Goal: Register for event/course

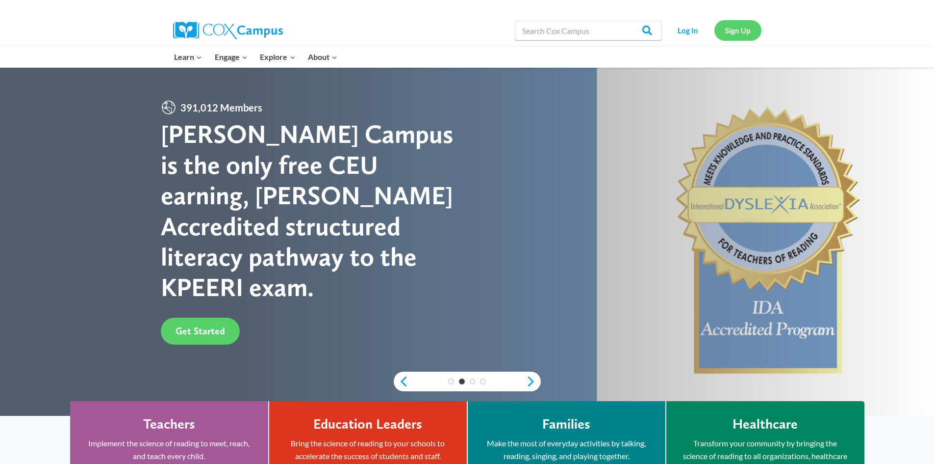
click at [735, 31] on link "Sign Up" at bounding box center [738, 30] width 47 height 20
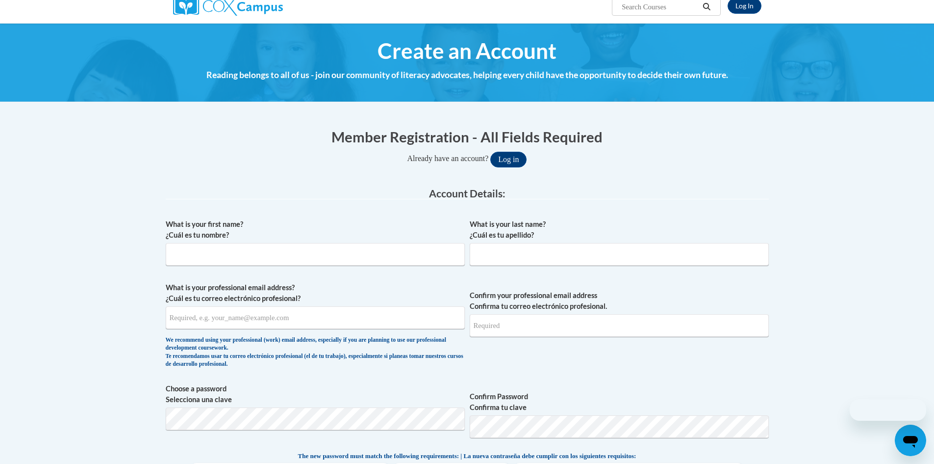
scroll to position [98, 0]
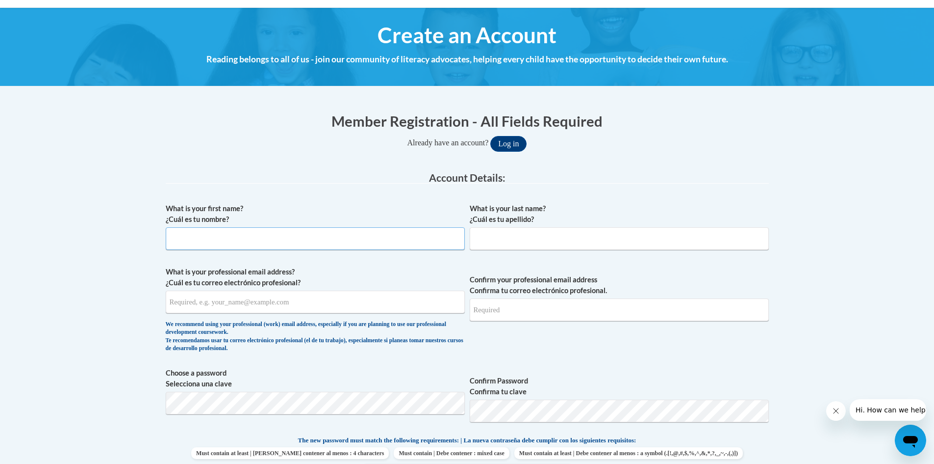
click at [258, 237] on input "What is your first name? ¿Cuál es tu nombre?" at bounding box center [315, 238] width 299 height 23
type input "Jade"
type input "Decker"
click at [261, 298] on input "What is your professional email address? ¿Cuál es tu correo electrónico profesi…" at bounding box center [315, 301] width 299 height 23
type input "e461979@cttlc.com"
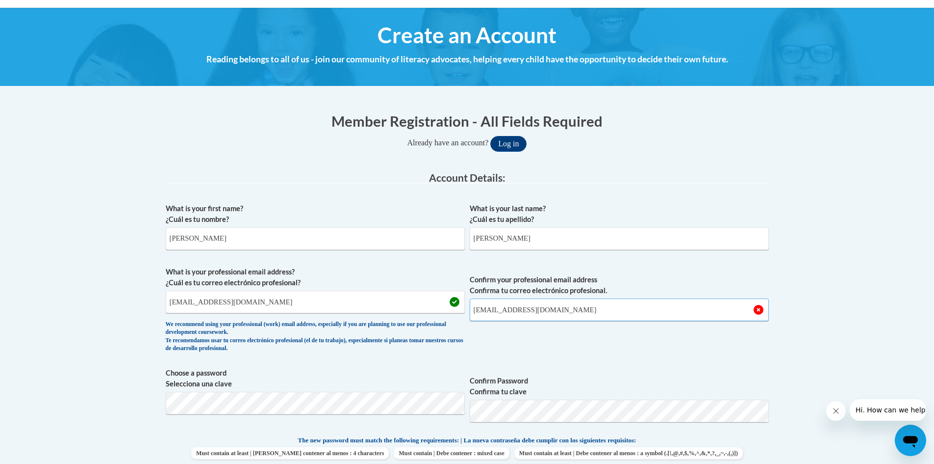
type input "e461979@cttlc.com"
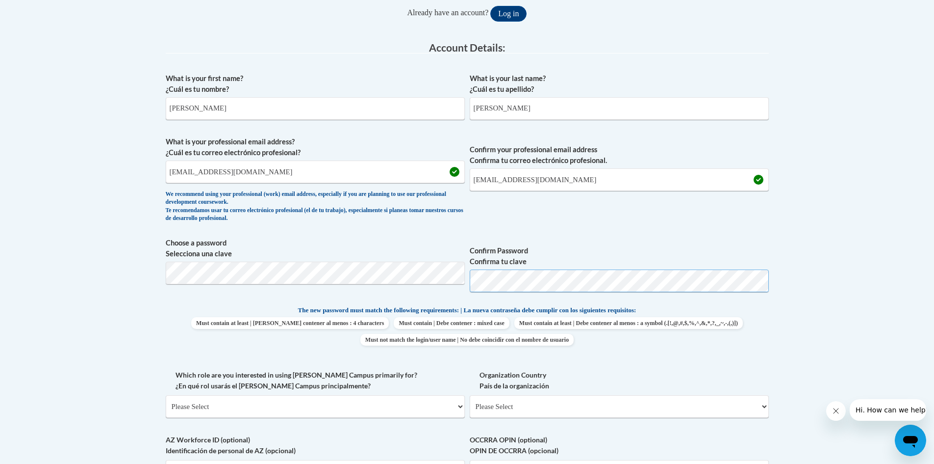
scroll to position [245, 0]
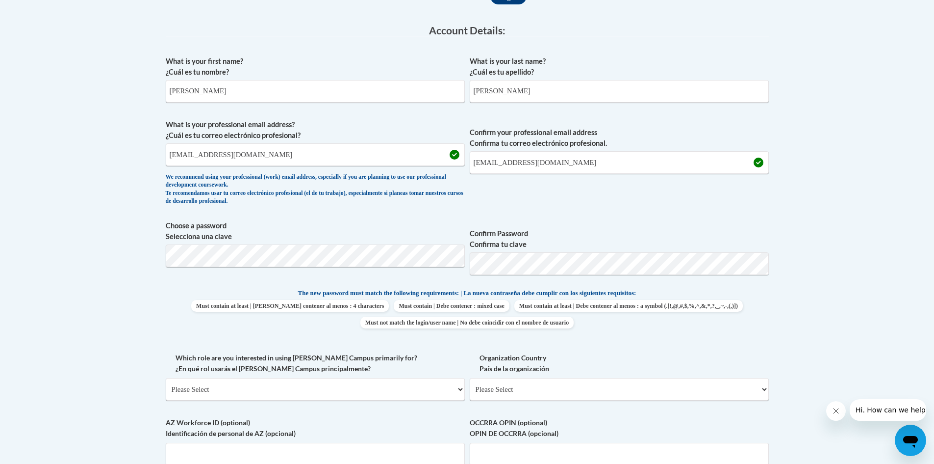
click at [832, 322] on body "This site uses cookies to help improve your learning experience. By continuing …" at bounding box center [467, 353] width 934 height 1197
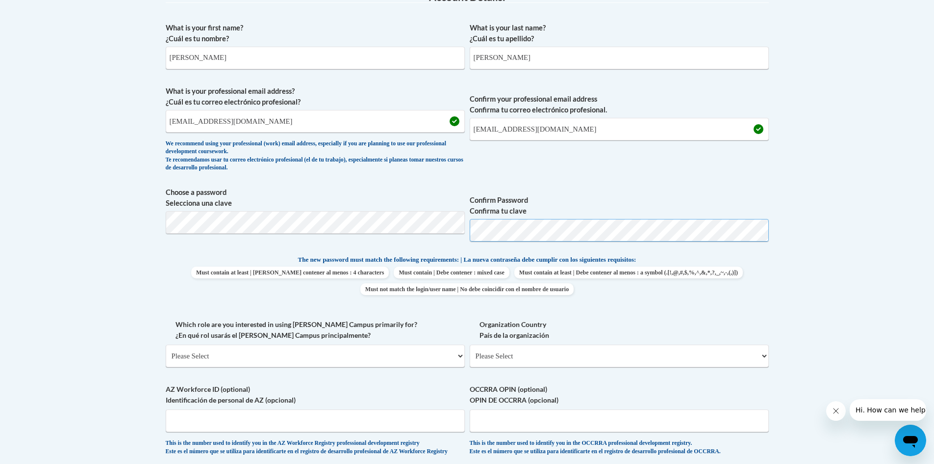
scroll to position [294, 0]
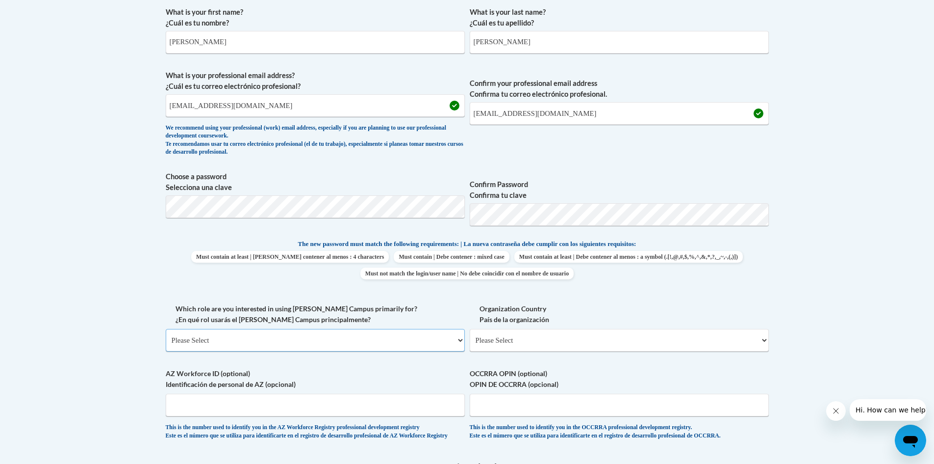
click at [359, 341] on select "Please Select College/University | Colegio/Universidad Community/Nonprofit Part…" at bounding box center [315, 340] width 299 height 23
click at [850, 257] on body "This site uses cookies to help improve your learning experience. By continuing …" at bounding box center [467, 304] width 934 height 1197
click at [299, 337] on select "Please Select College/University | Colegio/Universidad Community/Nonprofit Part…" at bounding box center [315, 340] width 299 height 23
select select "fbf2d438-af2f-41f8-98f1-81c410e29de3"
click at [166, 329] on select "Please Select College/University | Colegio/Universidad Community/Nonprofit Part…" at bounding box center [315, 340] width 299 height 23
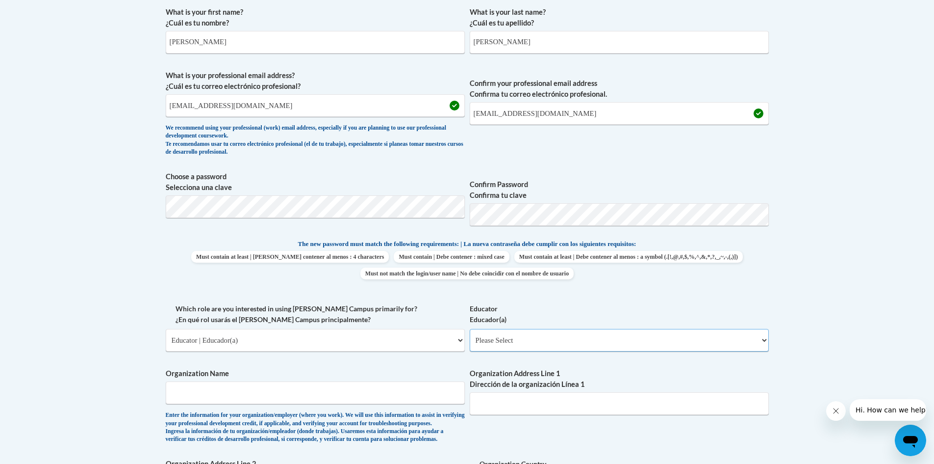
click at [621, 346] on select "Please Select Early Learning/Daycare Teacher/Family Home Care Provider | Maestr…" at bounding box center [619, 340] width 299 height 23
select select "5e2af403-4f2c-4e49-a02f-103e55d7b75b"
click at [470, 329] on select "Please Select Early Learning/Daycare Teacher/Family Home Care Provider | Maestr…" at bounding box center [619, 340] width 299 height 23
click at [300, 386] on input "Organization Name" at bounding box center [315, 392] width 299 height 23
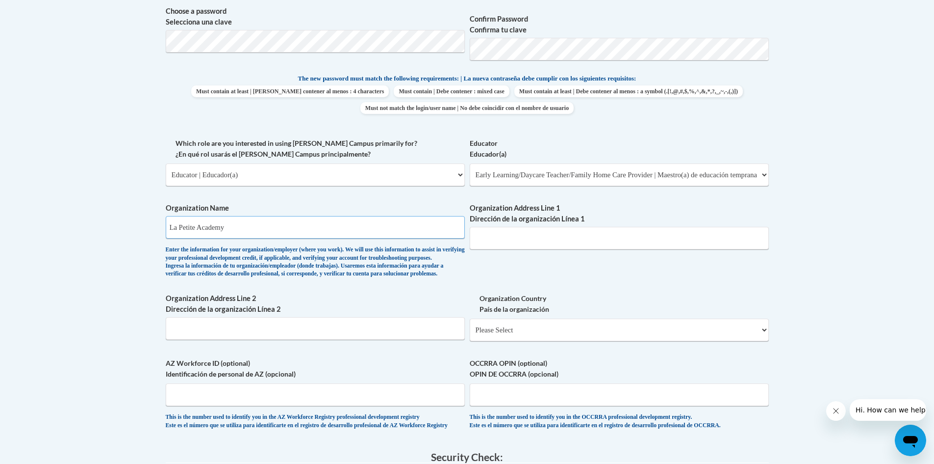
scroll to position [491, 0]
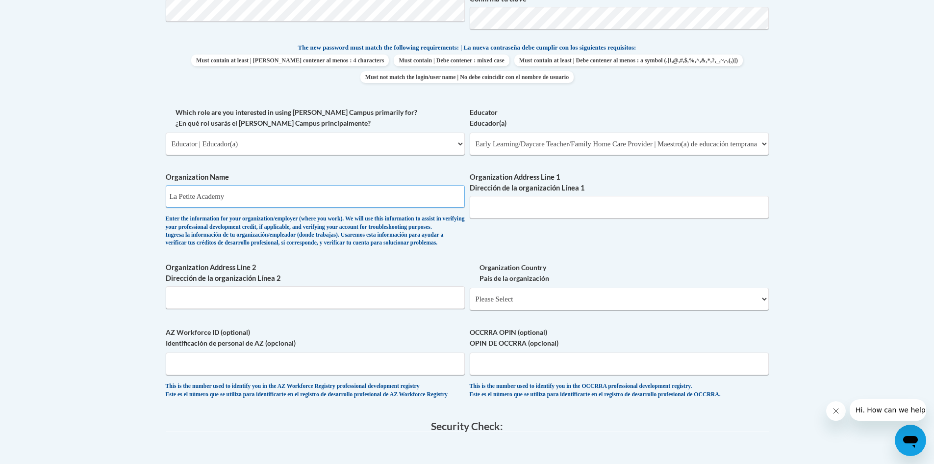
type input "La Petite Academy"
click at [525, 211] on input "Organization Address Line 1 Dirección de la organización Línea 1" at bounding box center [619, 207] width 299 height 23
type input "650 Himes ave"
click at [590, 310] on select "Please Select United States | Estados Unidos Outside of the United States | Fue…" at bounding box center [619, 298] width 299 height 23
select select "ad49bcad-a171-4b2e-b99c-48b446064914"
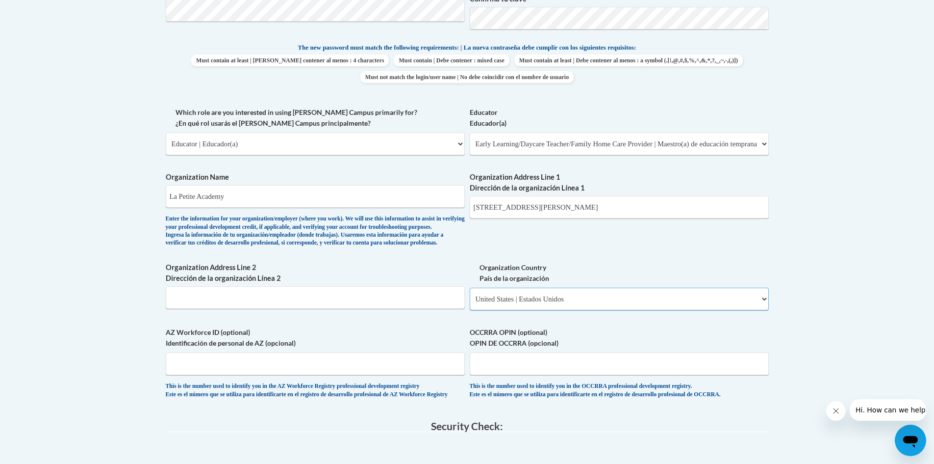
click at [470, 303] on select "Please Select United States | Estados Unidos Outside of the United States | Fue…" at bounding box center [619, 298] width 299 height 23
select select
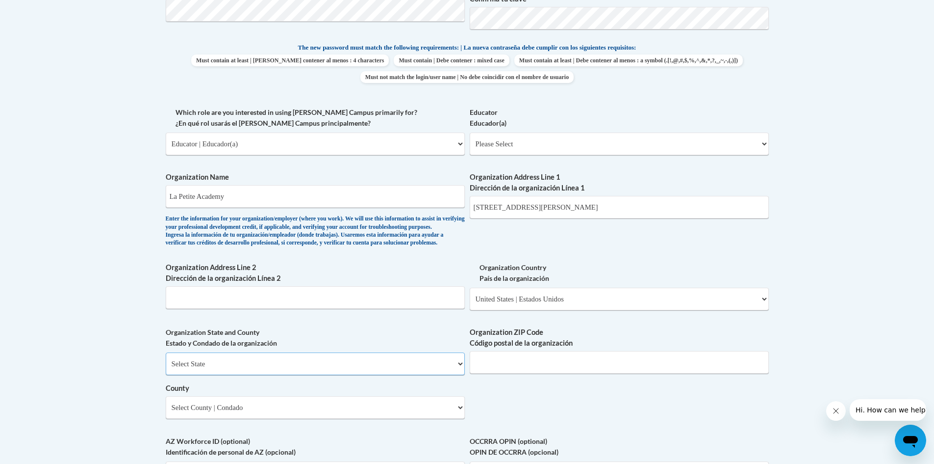
drag, startPoint x: 412, startPoint y: 378, endPoint x: 393, endPoint y: 387, distance: 20.6
click at [412, 375] on select "Select State Alabama Alaska Arizona Arkansas California Colorado Connecticut De…" at bounding box center [315, 363] width 299 height 23
select select "Maryland"
click at [166, 368] on select "Select State Alabama Alaska Arizona Arkansas California Colorado Connecticut De…" at bounding box center [315, 363] width 299 height 23
click at [573, 373] on input "Organization ZIP Code Código postal de la organización" at bounding box center [619, 362] width 299 height 23
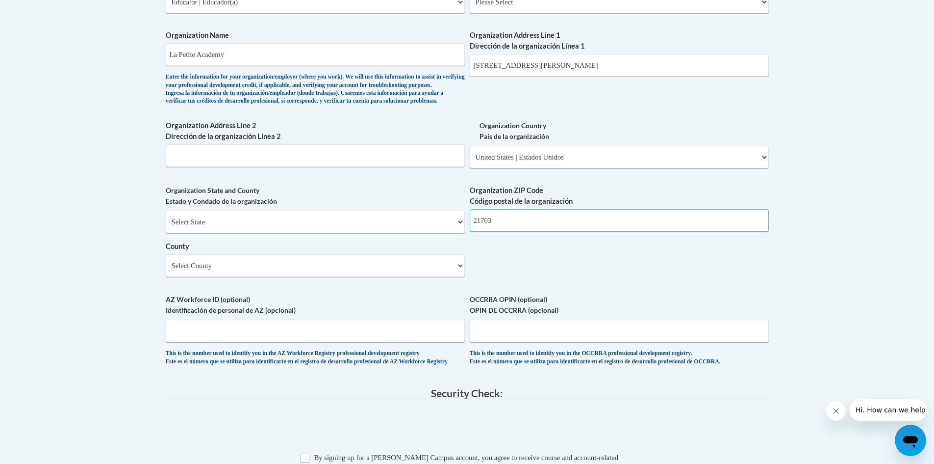
scroll to position [638, 0]
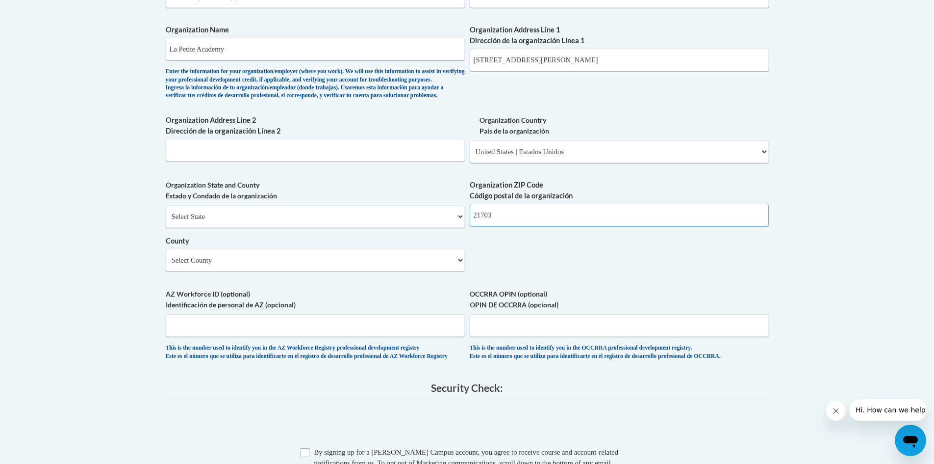
type input "21703"
click at [360, 264] on div "Select State Alabama Alaska Arizona Arkansas California Colorado Connecticut De…" at bounding box center [315, 238] width 299 height 66
click at [573, 270] on div "What is your first name? ¿Cuál es tu nombre? Jade What is your last name? ¿Cuál…" at bounding box center [467, 14] width 603 height 711
click at [403, 269] on select "Select County Allegany Anne Arundel Baltimore Baltimore Calvert Caroline Carrol…" at bounding box center [315, 260] width 299 height 23
click at [166, 265] on select "Select County Allegany Anne Arundel Baltimore Baltimore Calvert Caroline Carrol…" at bounding box center [315, 260] width 299 height 23
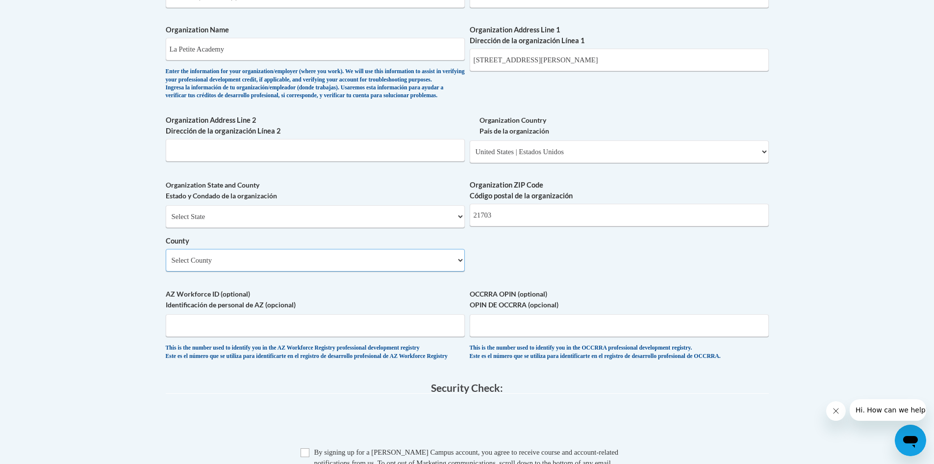
click at [230, 271] on select "Select County Allegany Anne Arundel Baltimore Baltimore Calvert Caroline Carrol…" at bounding box center [315, 260] width 299 height 23
select select "Frederick"
click at [166, 265] on select "Select County Allegany Anne Arundel Baltimore Baltimore Calvert Caroline Carrol…" at bounding box center [315, 260] width 299 height 23
click at [267, 308] on label "AZ Workforce ID (optional) Identificación de personal de AZ (opcional)" at bounding box center [315, 299] width 299 height 22
click at [267, 314] on input "AZ Workforce ID (optional) Identificación de personal de AZ (opcional)" at bounding box center [315, 325] width 299 height 23
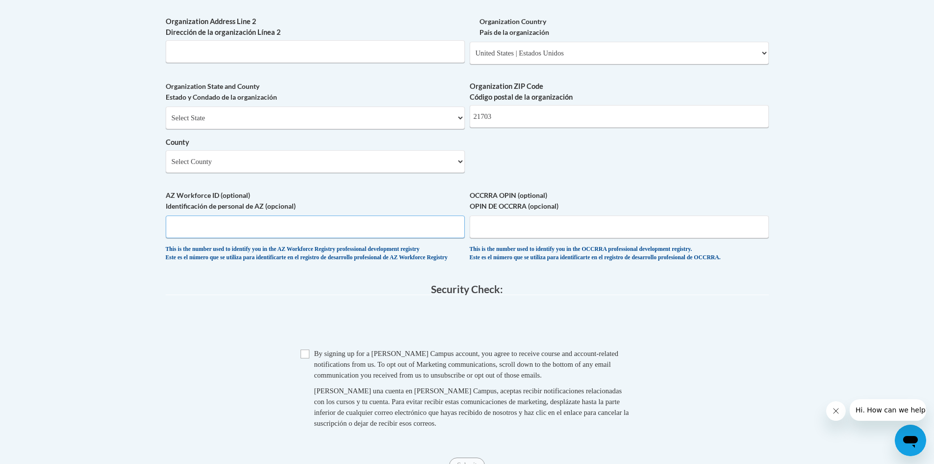
scroll to position [785, 0]
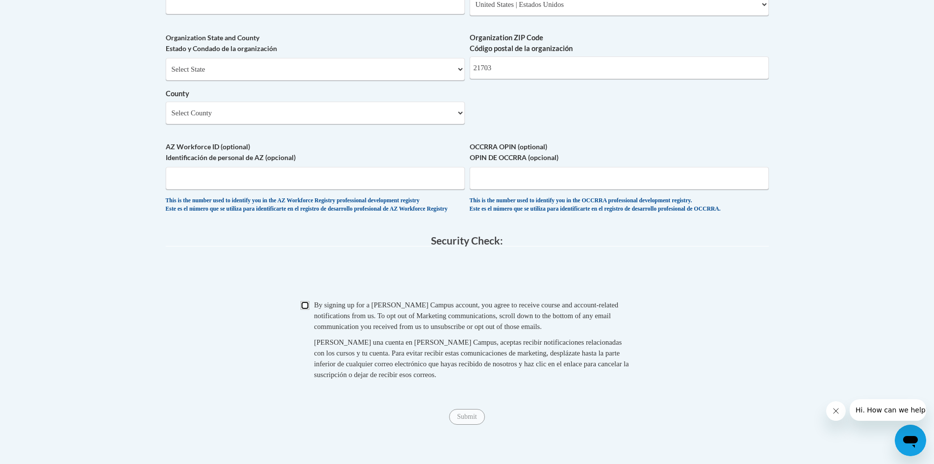
click at [303, 310] on input "Checkbox" at bounding box center [305, 305] width 9 height 9
checkbox input "true"
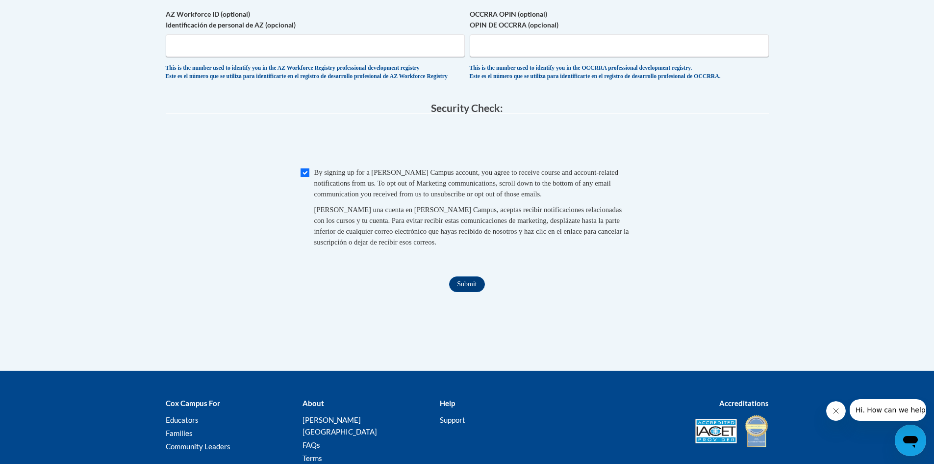
scroll to position [932, 0]
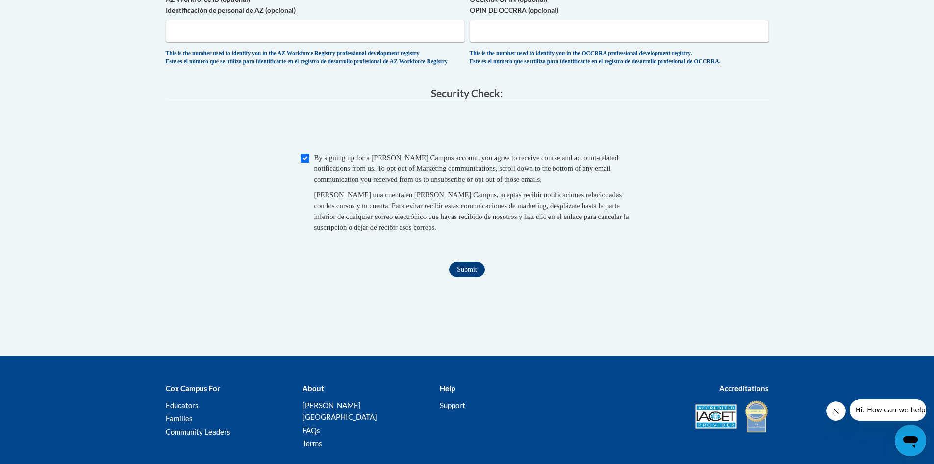
click at [464, 277] on input "Submit" at bounding box center [466, 269] width 35 height 16
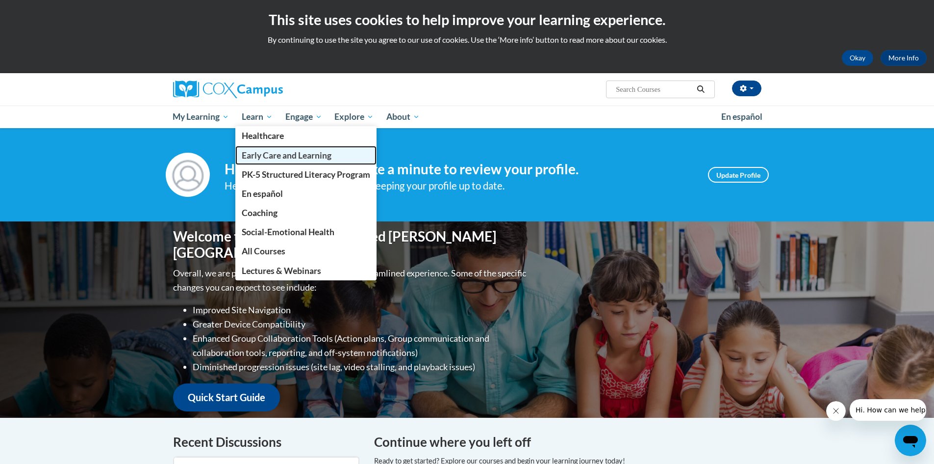
click at [268, 154] on span "Early Care and Learning" at bounding box center [287, 155] width 90 height 10
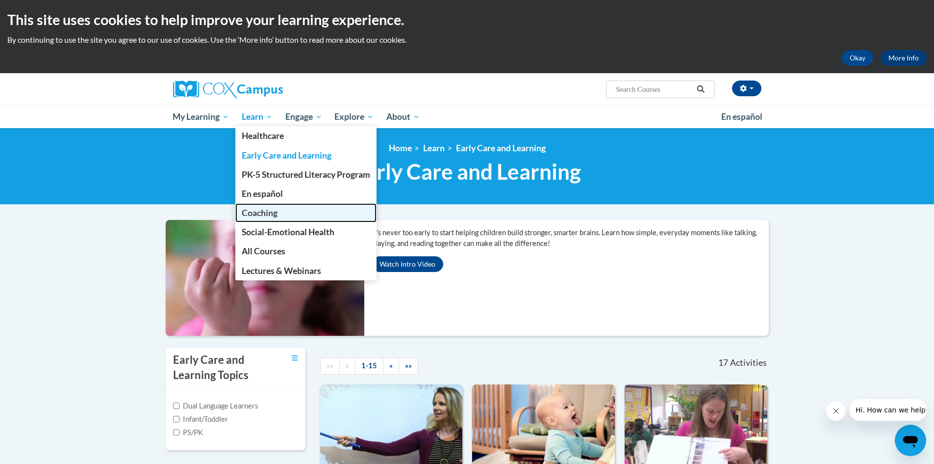
click at [286, 213] on link "Coaching" at bounding box center [305, 212] width 141 height 19
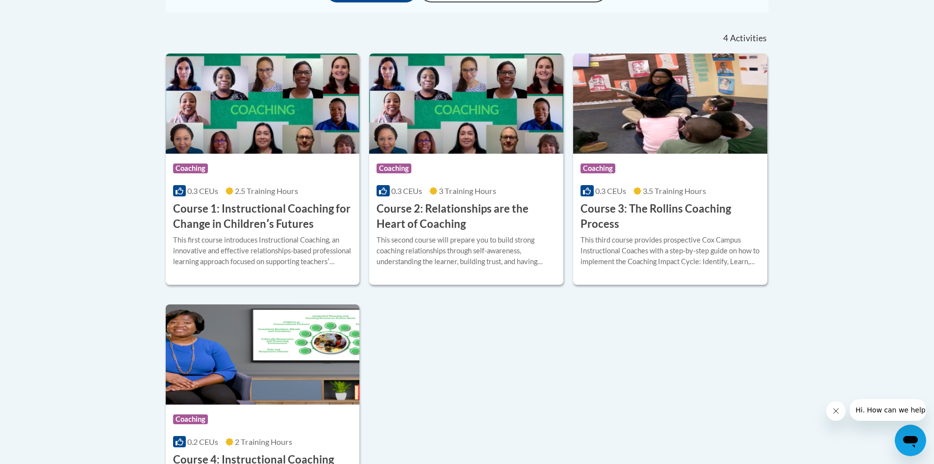
scroll to position [343, 0]
click at [274, 219] on h3 "Course 1: Instructional Coaching for Change in Childrenʹs Futures" at bounding box center [263, 217] width 180 height 30
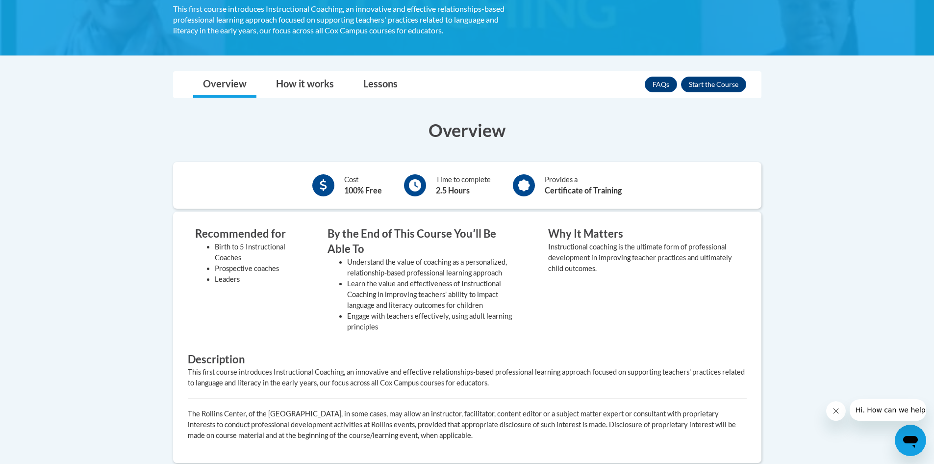
scroll to position [98, 0]
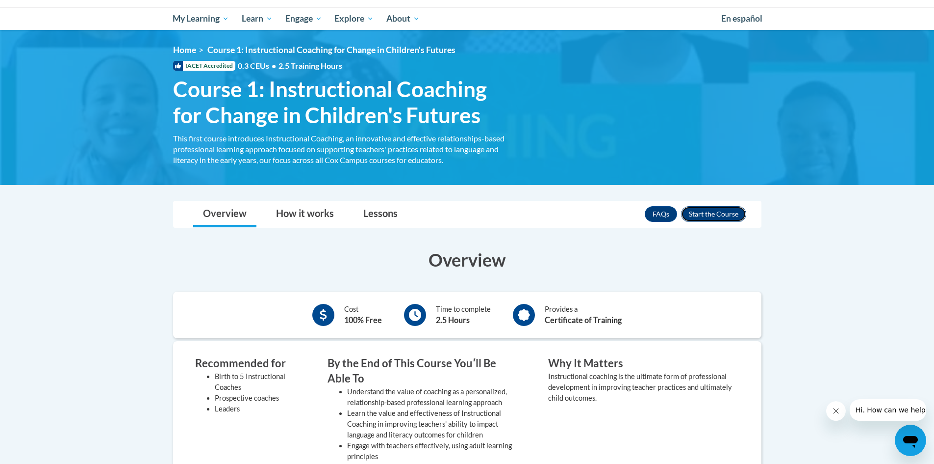
click at [706, 216] on button "Enroll" at bounding box center [713, 214] width 65 height 16
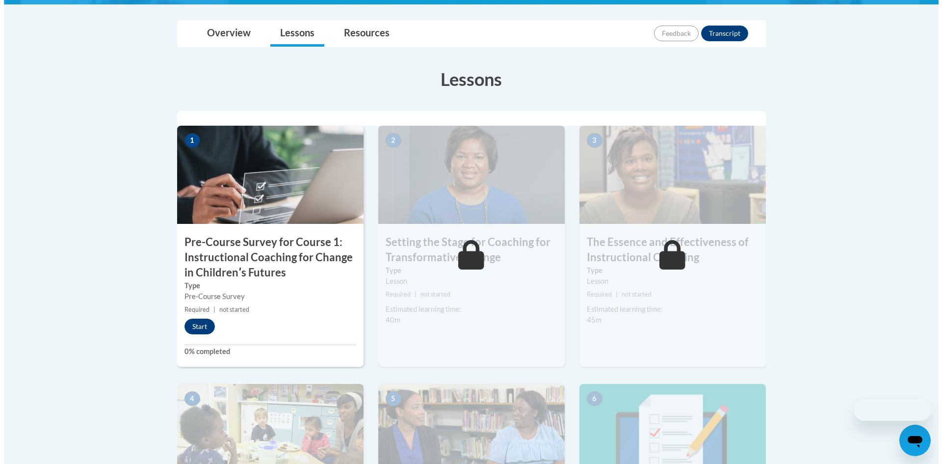
scroll to position [245, 0]
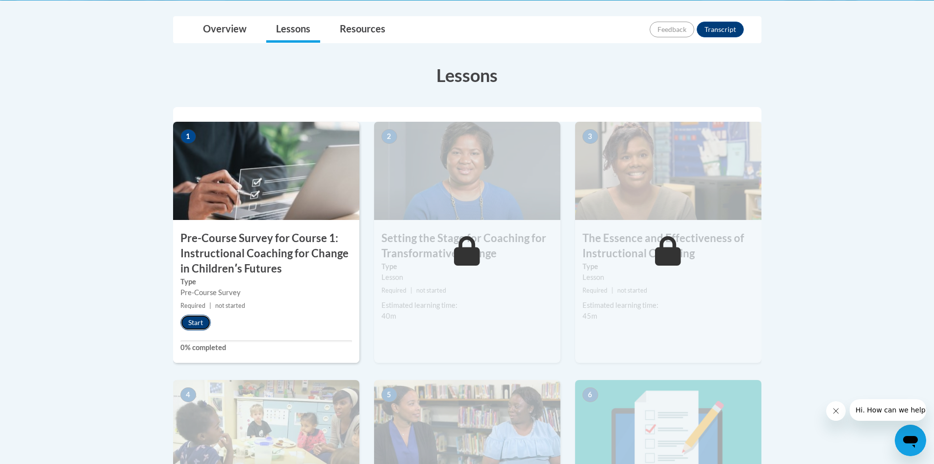
click at [195, 324] on button "Start" at bounding box center [196, 322] width 30 height 16
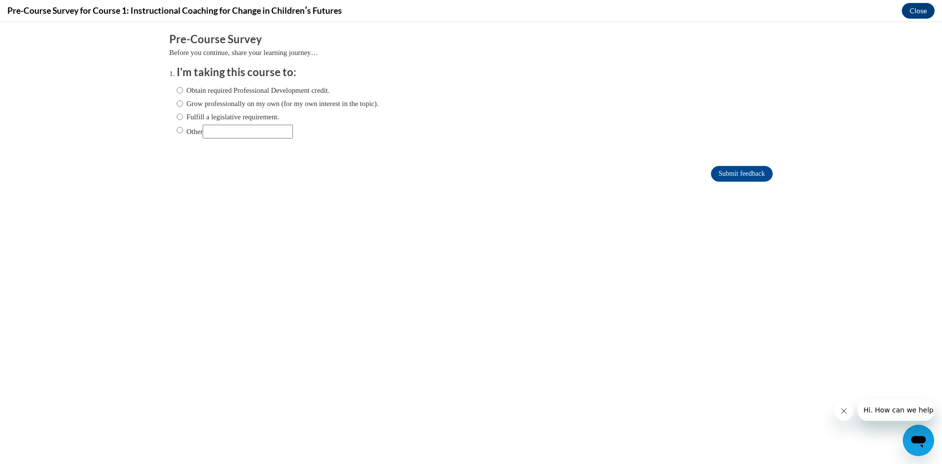
scroll to position [0, 0]
click at [177, 91] on input "Obtain required Professional Development credit." at bounding box center [180, 90] width 6 height 11
radio input "true"
click at [177, 103] on input "Grow professionally on my own (for my own interest in the topic)." at bounding box center [180, 103] width 6 height 11
radio input "true"
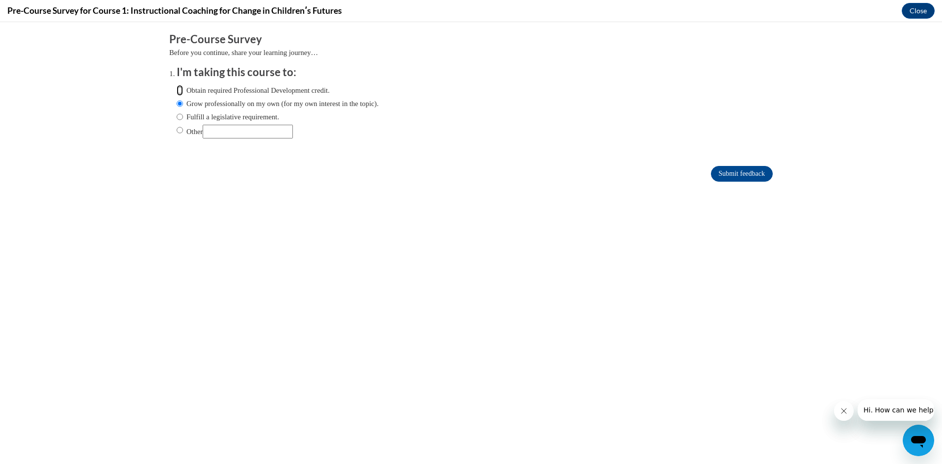
click at [177, 91] on input "Obtain required Professional Development credit." at bounding box center [180, 90] width 6 height 11
radio input "true"
click at [726, 172] on input "Submit feedback" at bounding box center [742, 174] width 62 height 16
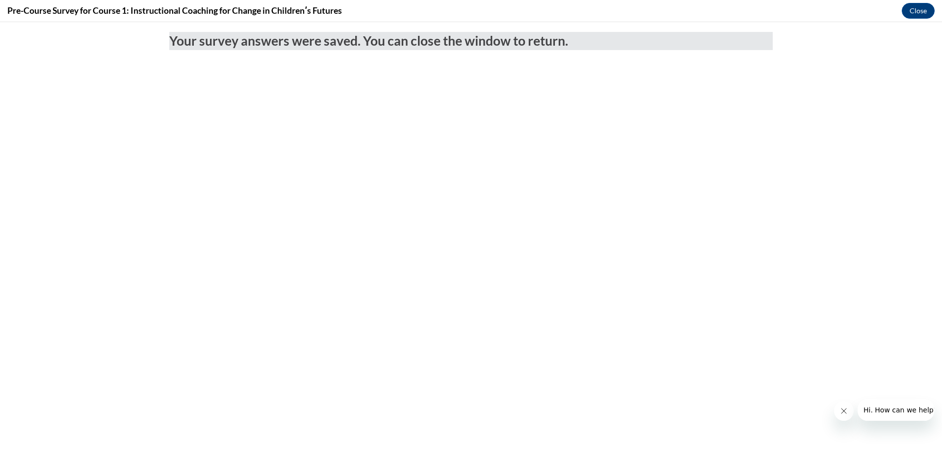
click at [845, 408] on icon "Close message from company" at bounding box center [843, 411] width 8 height 8
click at [915, 16] on button "Close" at bounding box center [918, 11] width 33 height 16
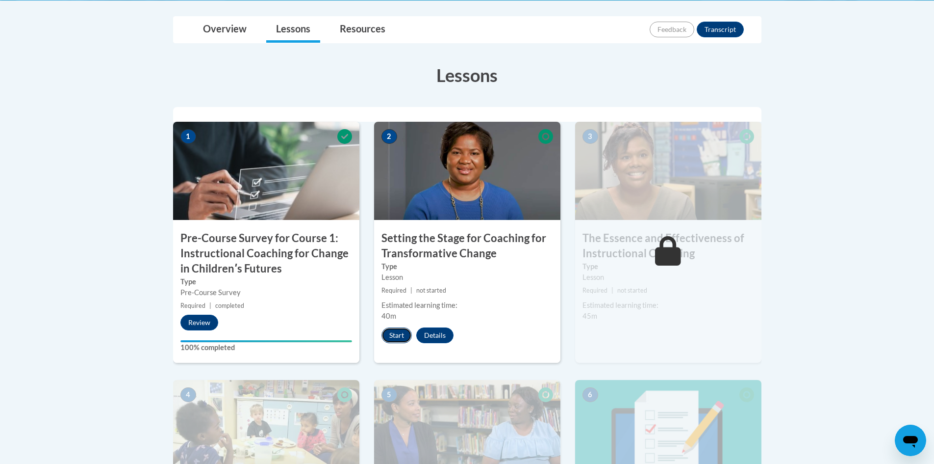
click at [395, 336] on button "Start" at bounding box center [397, 335] width 30 height 16
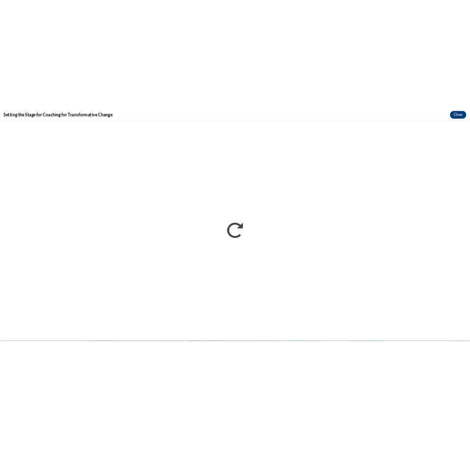
scroll to position [243, 0]
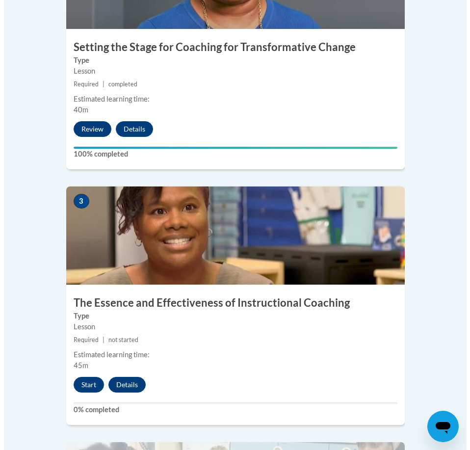
scroll to position [834, 0]
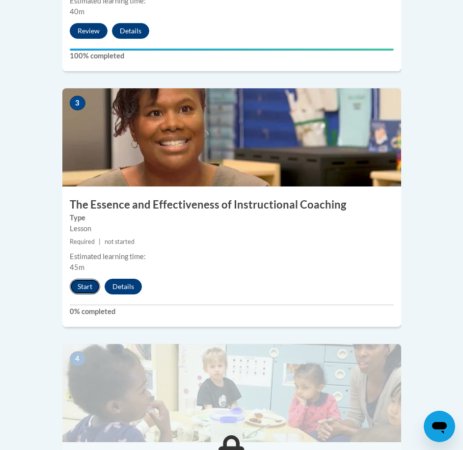
click at [74, 279] on button "Start" at bounding box center [85, 287] width 30 height 16
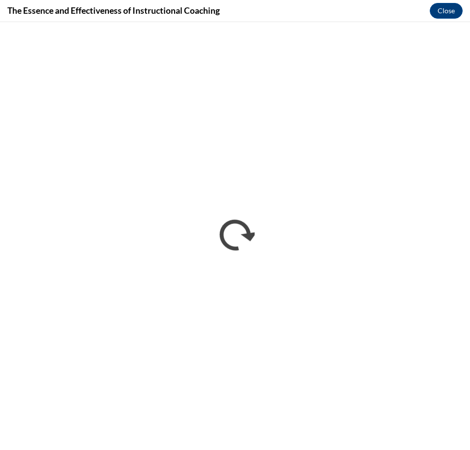
scroll to position [0, 0]
